Goal: Navigation & Orientation: Find specific page/section

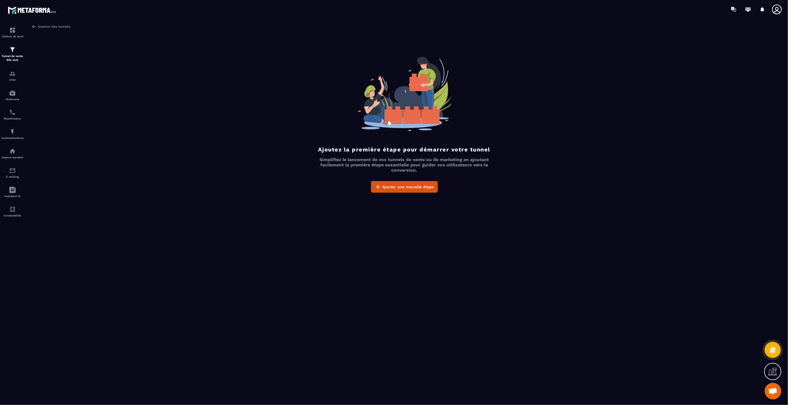
click at [46, 26] on link "Gestion des tunnels" at bounding box center [51, 26] width 38 height 5
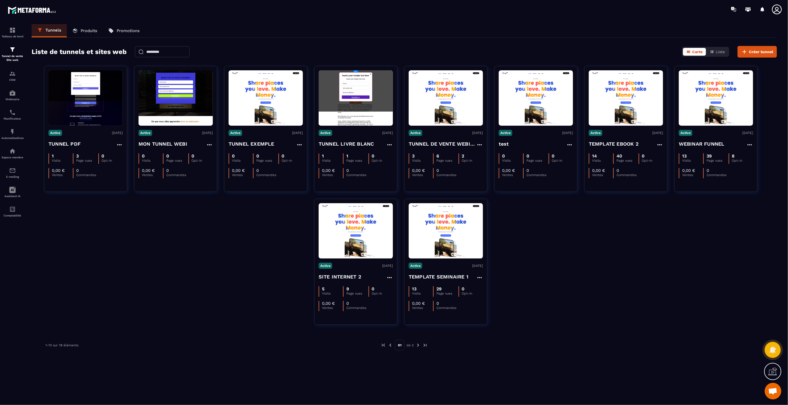
click at [416, 343] on img at bounding box center [417, 345] width 5 height 5
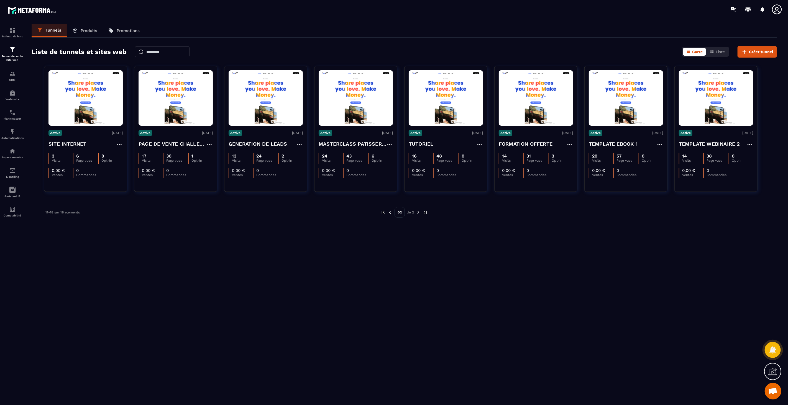
click at [389, 212] on img at bounding box center [389, 212] width 5 height 5
